Goal: Task Accomplishment & Management: Use online tool/utility

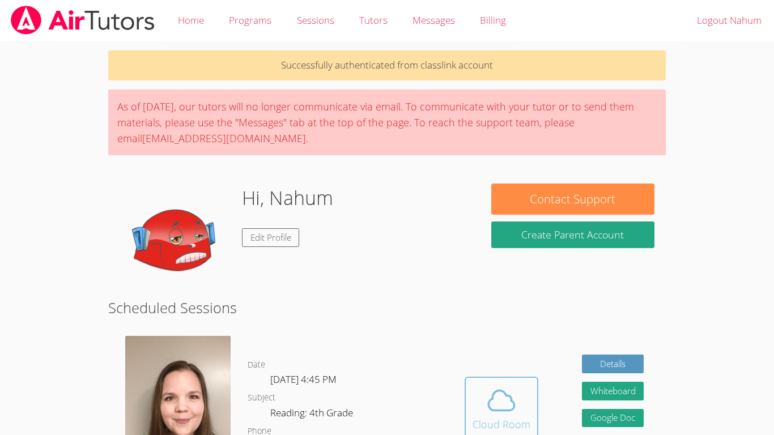
click at [471, 406] on button "Cloud Room" at bounding box center [501, 408] width 74 height 63
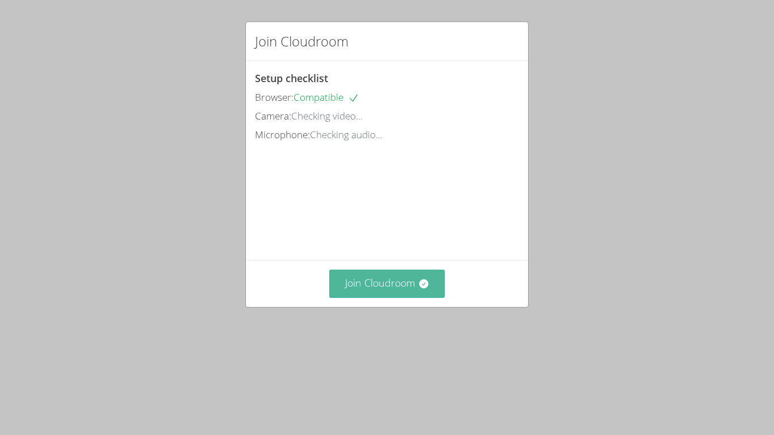
click at [398, 297] on button "Join Cloudroom" at bounding box center [387, 284] width 116 height 28
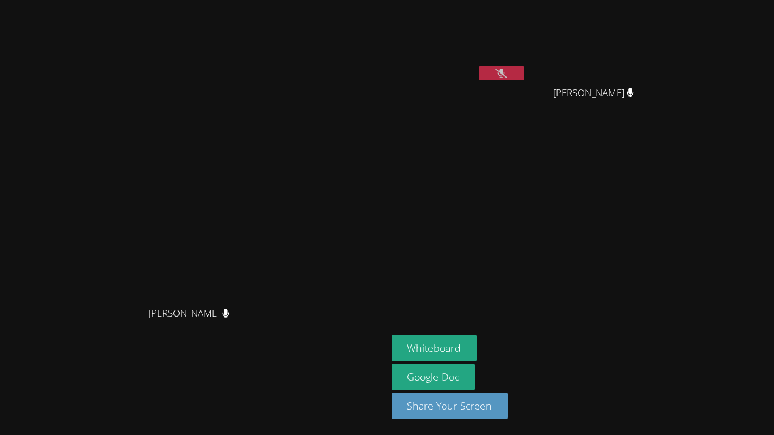
click at [487, 73] on button at bounding box center [501, 73] width 45 height 14
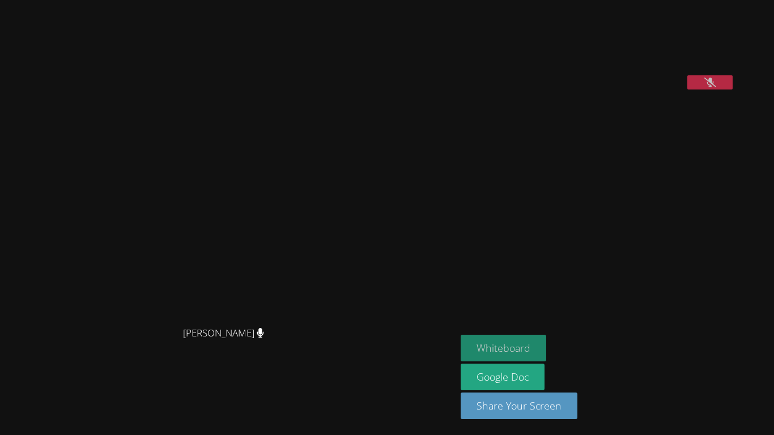
click at [461, 341] on button "Whiteboard" at bounding box center [504, 348] width 86 height 27
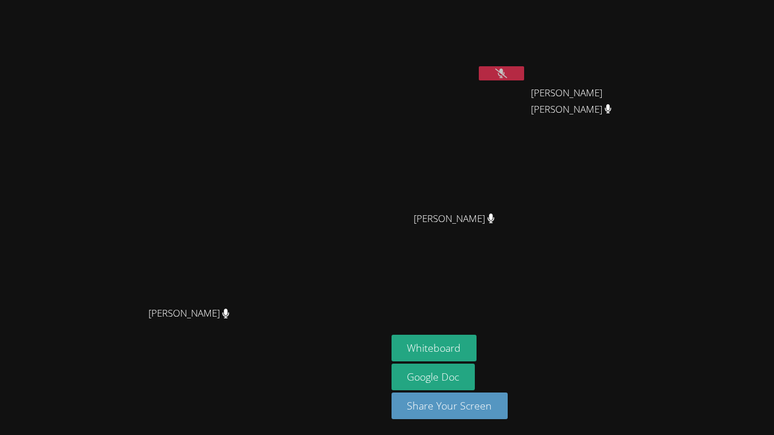
click at [455, 199] on video at bounding box center [458, 168] width 135 height 76
click at [497, 76] on button at bounding box center [501, 73] width 45 height 14
click at [524, 74] on button at bounding box center [501, 73] width 45 height 14
click at [507, 76] on icon at bounding box center [501, 74] width 12 height 10
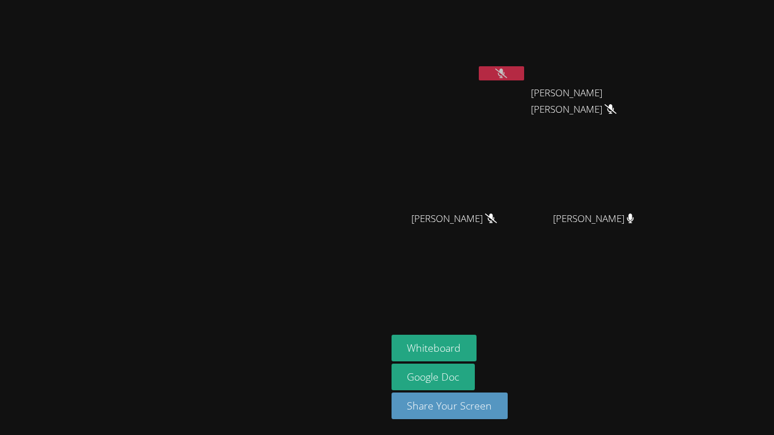
click at [647, 227] on div "[PERSON_NAME]" at bounding box center [598, 228] width 135 height 45
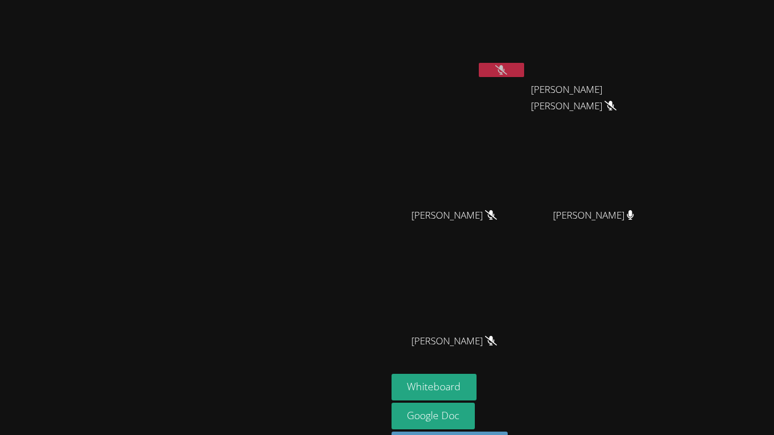
scroll to position [3, 0]
click at [524, 66] on button at bounding box center [501, 70] width 45 height 14
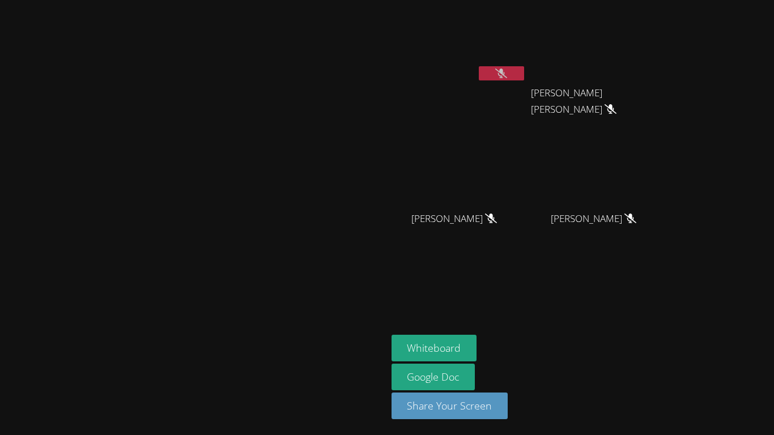
scroll to position [0, 0]
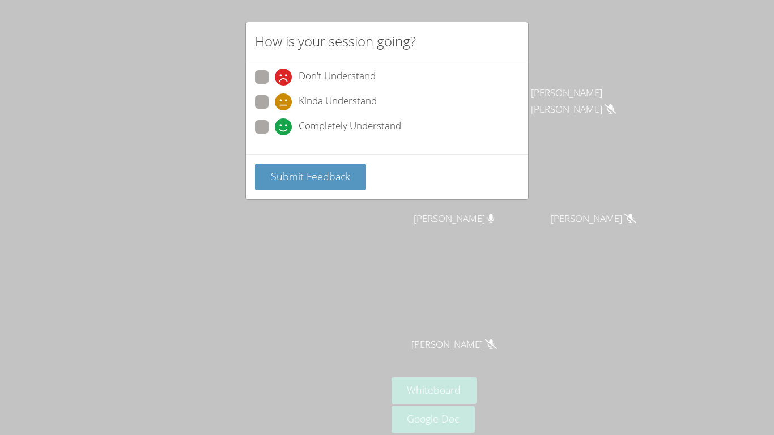
click at [342, 125] on span "Completely Understand" at bounding box center [350, 126] width 103 height 17
click at [284, 125] on input "Completely Understand" at bounding box center [280, 125] width 10 height 10
radio input "true"
click at [328, 173] on span "Submit Feedback" at bounding box center [310, 176] width 79 height 14
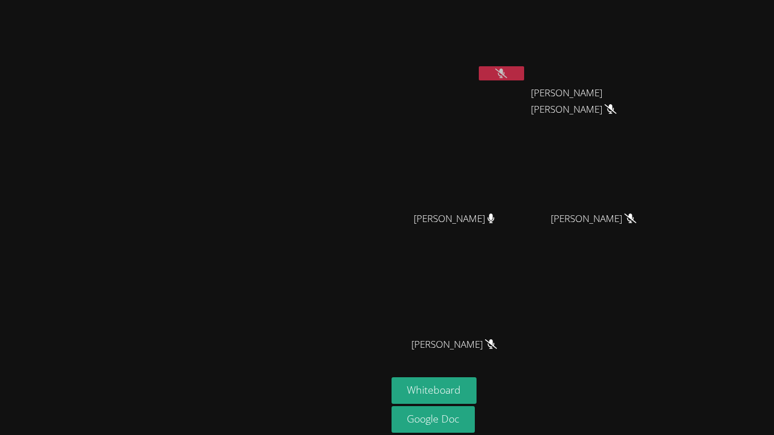
click at [526, 195] on video at bounding box center [458, 168] width 135 height 76
click at [524, 70] on button at bounding box center [501, 73] width 45 height 14
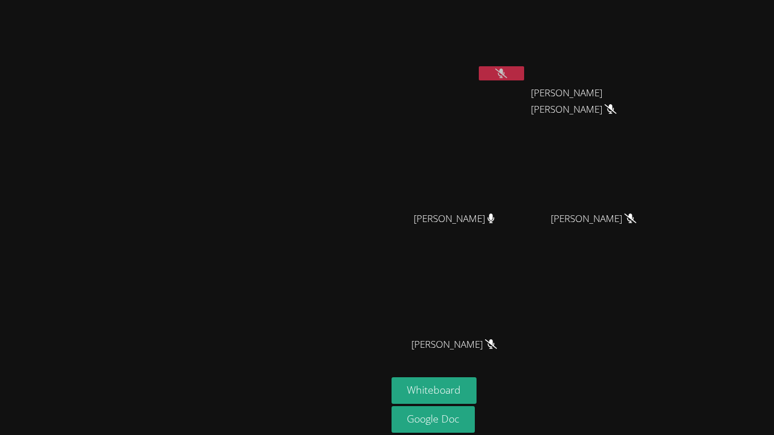
click at [524, 70] on button at bounding box center [501, 73] width 45 height 14
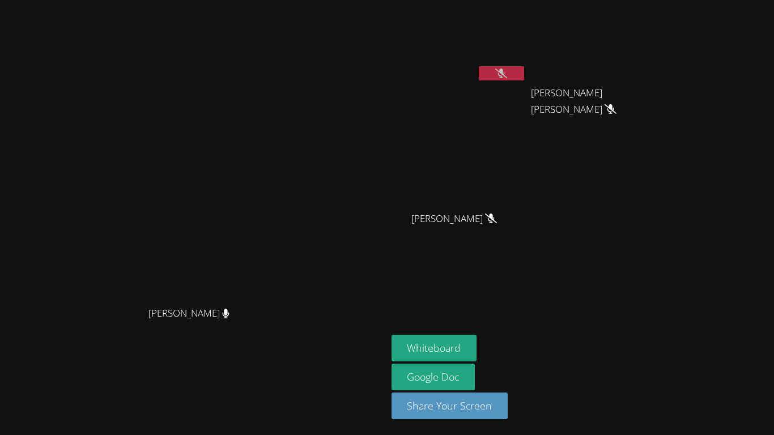
click at [488, 67] on button at bounding box center [501, 73] width 45 height 14
